Goal: Information Seeking & Learning: Find specific page/section

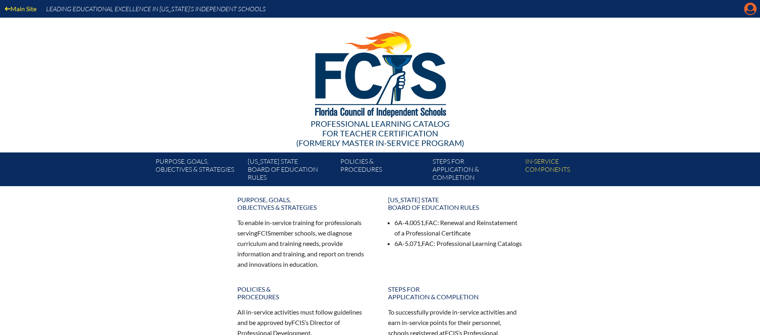
click at [753, 8] on icon "Manage account" at bounding box center [750, 8] width 13 height 13
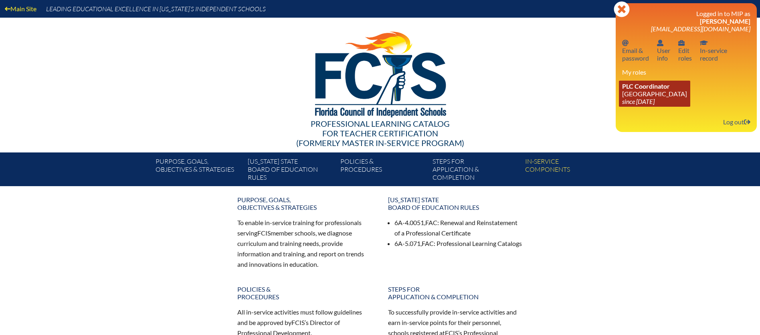
click at [638, 89] on span "PLC Coordinator" at bounding box center [646, 86] width 48 height 8
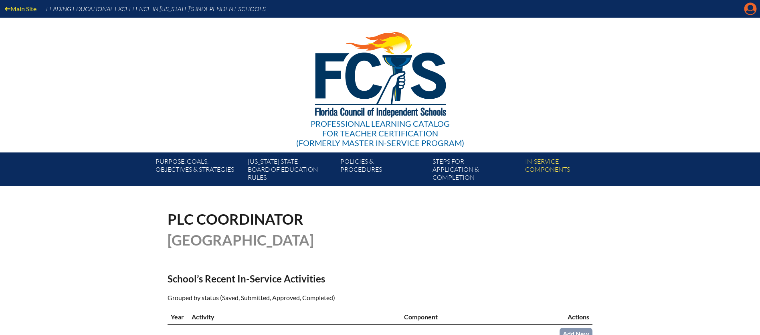
click at [750, 10] on icon "Manage account" at bounding box center [750, 8] width 13 height 13
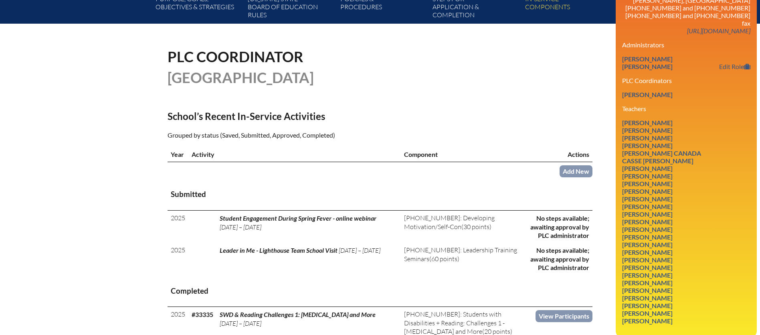
scroll to position [164, 0]
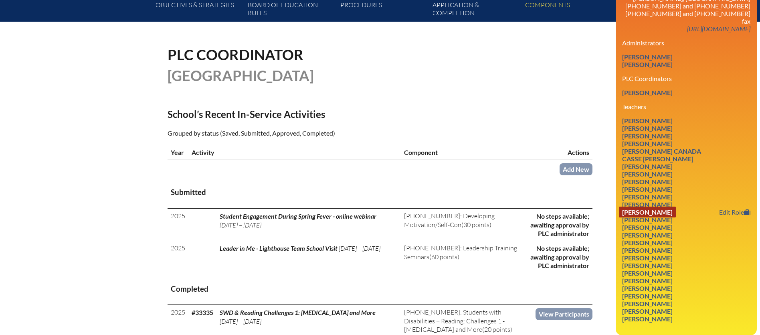
click at [640, 206] on link "[PERSON_NAME]" at bounding box center [647, 211] width 57 height 11
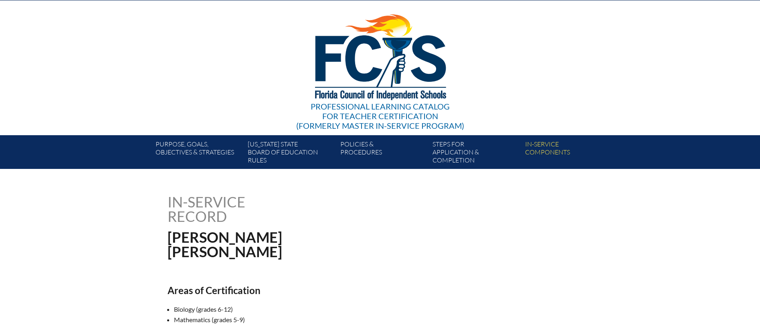
scroll to position [18, 0]
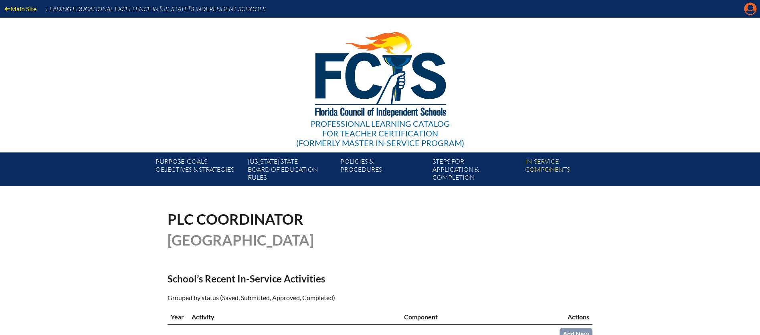
click at [751, 10] on icon "Manage account" at bounding box center [750, 8] width 13 height 13
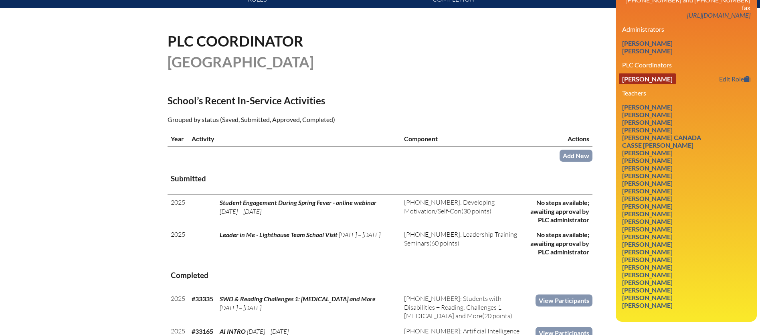
scroll to position [179, 0]
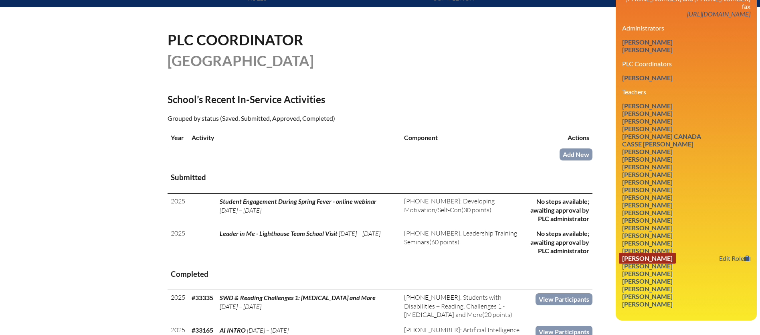
click at [658, 252] on link "Nathaniel Osborn" at bounding box center [647, 257] width 57 height 11
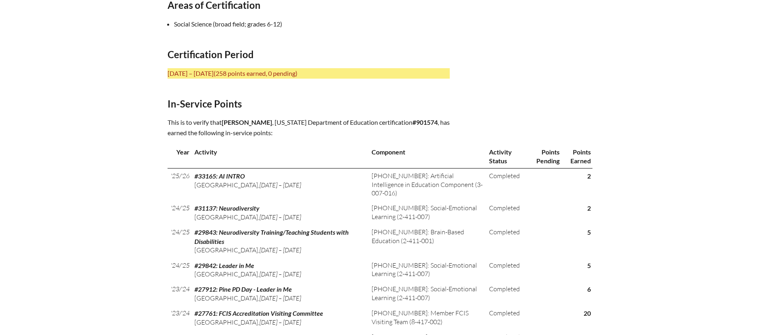
scroll to position [303, 0]
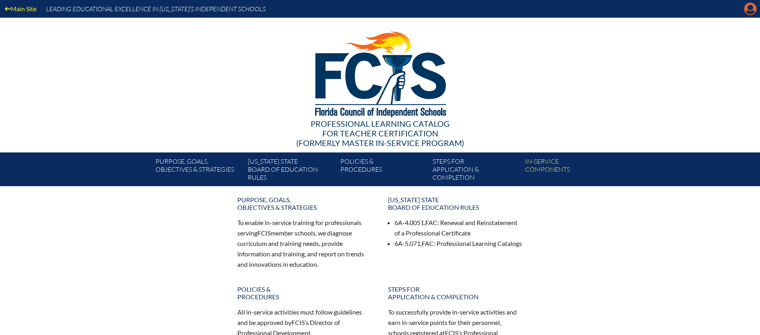
click at [752, 7] on icon "Manage account" at bounding box center [750, 8] width 13 height 13
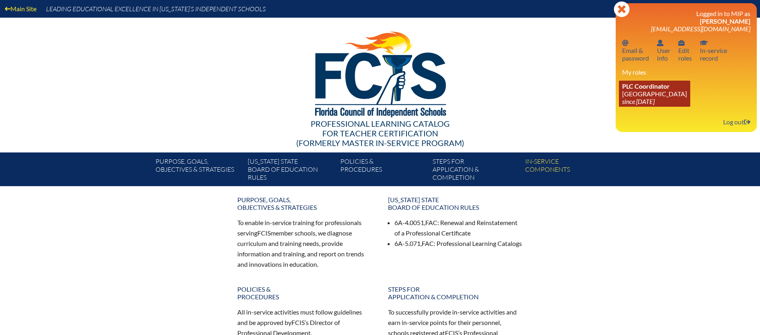
click at [646, 88] on span "PLC Coordinator" at bounding box center [646, 86] width 48 height 8
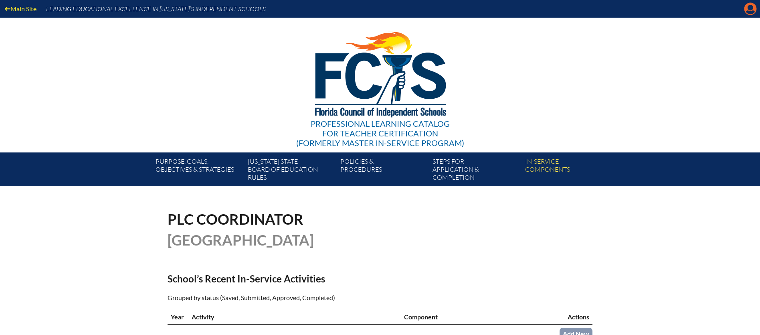
click at [750, 8] on icon "Manage account" at bounding box center [750, 8] width 13 height 13
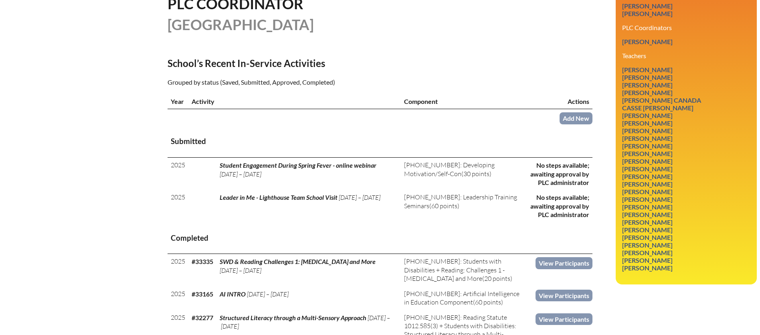
scroll to position [222, 0]
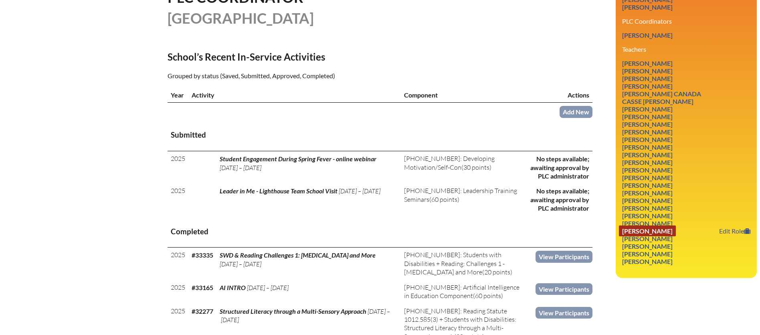
click at [636, 225] on link "Janice Remington" at bounding box center [647, 230] width 57 height 11
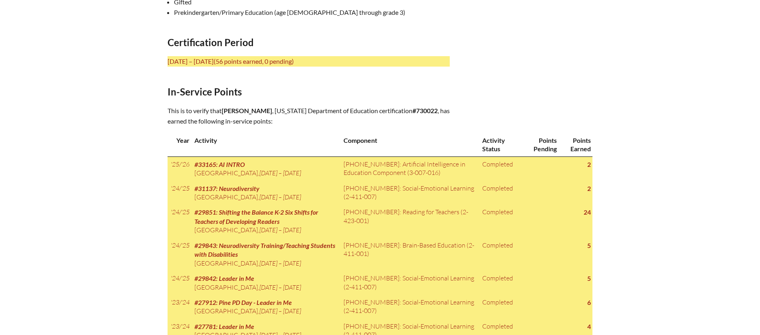
scroll to position [348, 0]
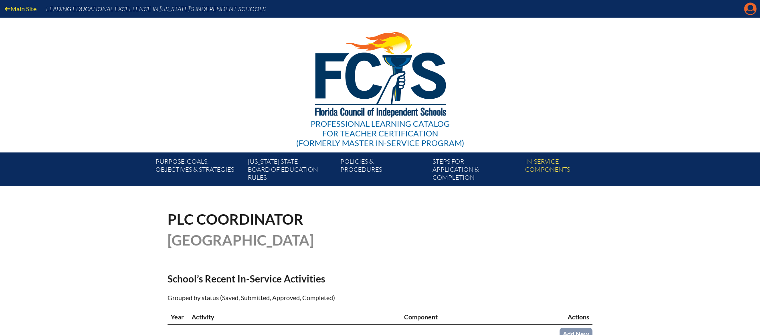
click at [750, 10] on icon at bounding box center [750, 9] width 12 height 12
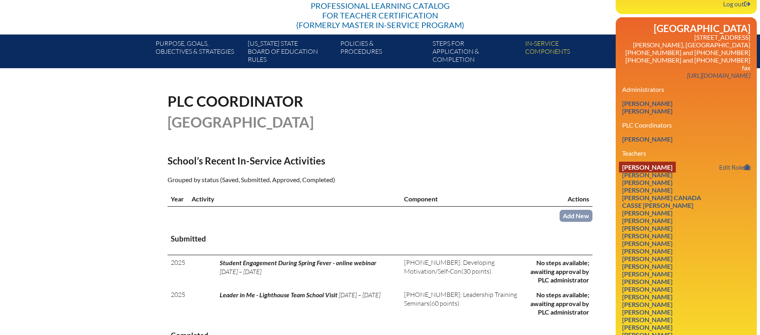
scroll to position [118, 0]
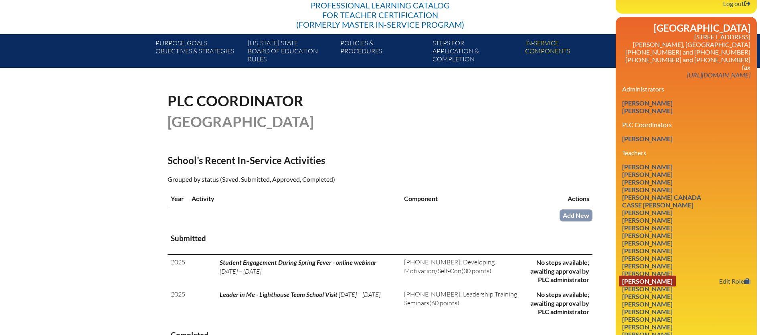
click at [652, 275] on link "Amanda Jones" at bounding box center [647, 280] width 57 height 11
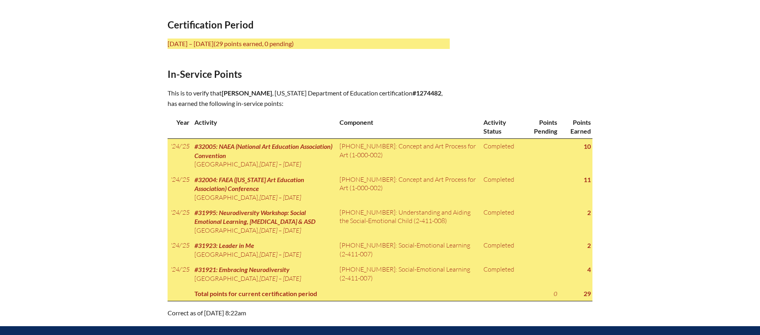
scroll to position [315, 0]
